Goal: Task Accomplishment & Management: Manage account settings

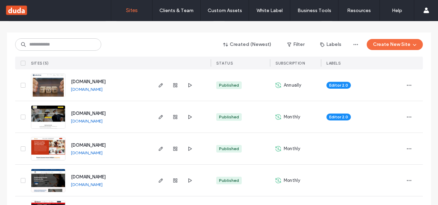
scroll to position [98, 0]
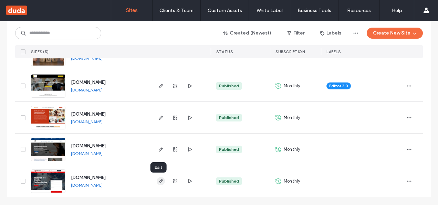
click at [159, 181] on use "button" at bounding box center [161, 181] width 4 height 4
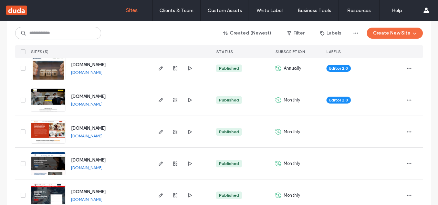
scroll to position [98, 0]
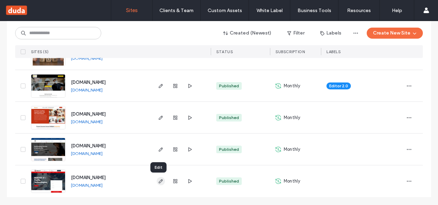
click at [158, 181] on icon "button" at bounding box center [161, 181] width 6 height 6
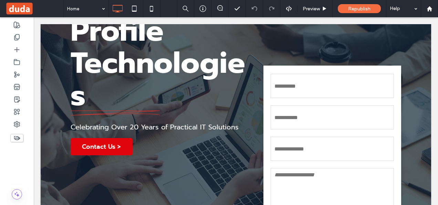
scroll to position [183, 0]
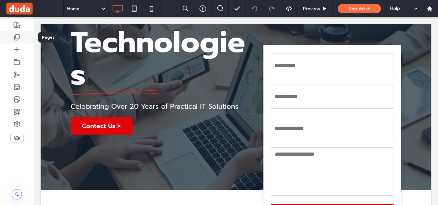
click at [21, 40] on div at bounding box center [17, 37] width 34 height 12
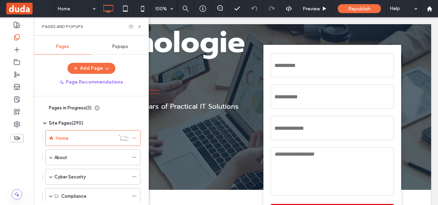
click at [87, 104] on span "Pages in Progress ( 3 )" at bounding box center [70, 107] width 43 height 7
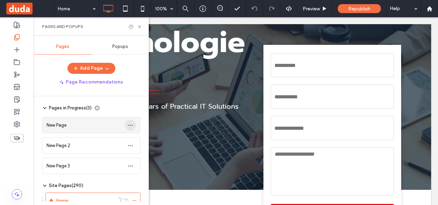
click at [132, 123] on icon "button" at bounding box center [131, 125] width 6 height 6
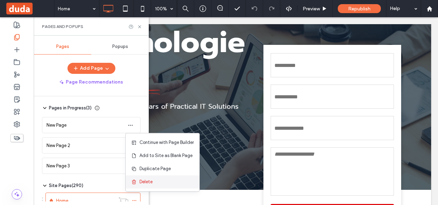
click at [151, 181] on span "Delete" at bounding box center [146, 181] width 13 height 7
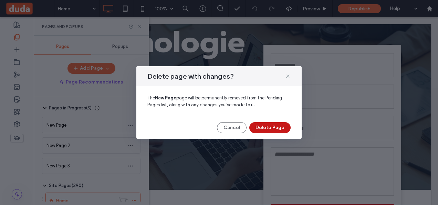
click at [267, 129] on button "Delete Page" at bounding box center [270, 127] width 41 height 11
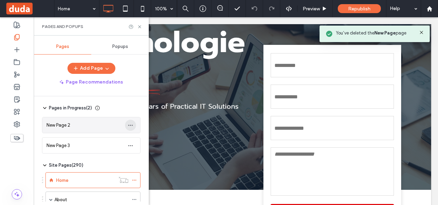
click at [132, 123] on icon "button" at bounding box center [131, 125] width 6 height 6
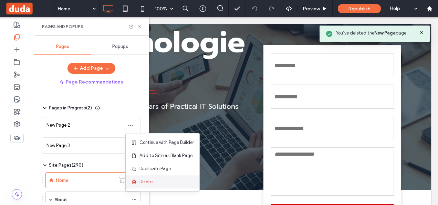
click at [163, 184] on div "Delete" at bounding box center [163, 181] width 74 height 13
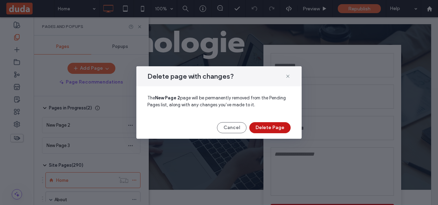
click at [281, 126] on button "Delete Page" at bounding box center [270, 127] width 41 height 11
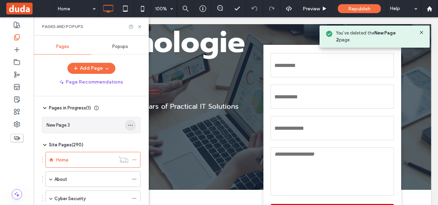
click at [129, 127] on icon "button" at bounding box center [131, 125] width 6 height 6
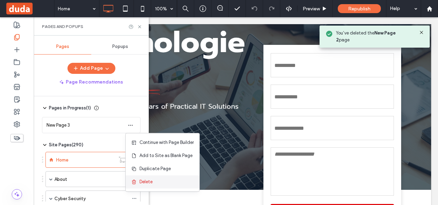
click at [159, 182] on div "Delete" at bounding box center [163, 181] width 74 height 13
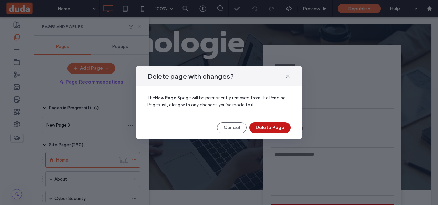
click at [277, 128] on button "Delete Page" at bounding box center [270, 127] width 41 height 11
